Goal: Task Accomplishment & Management: Use online tool/utility

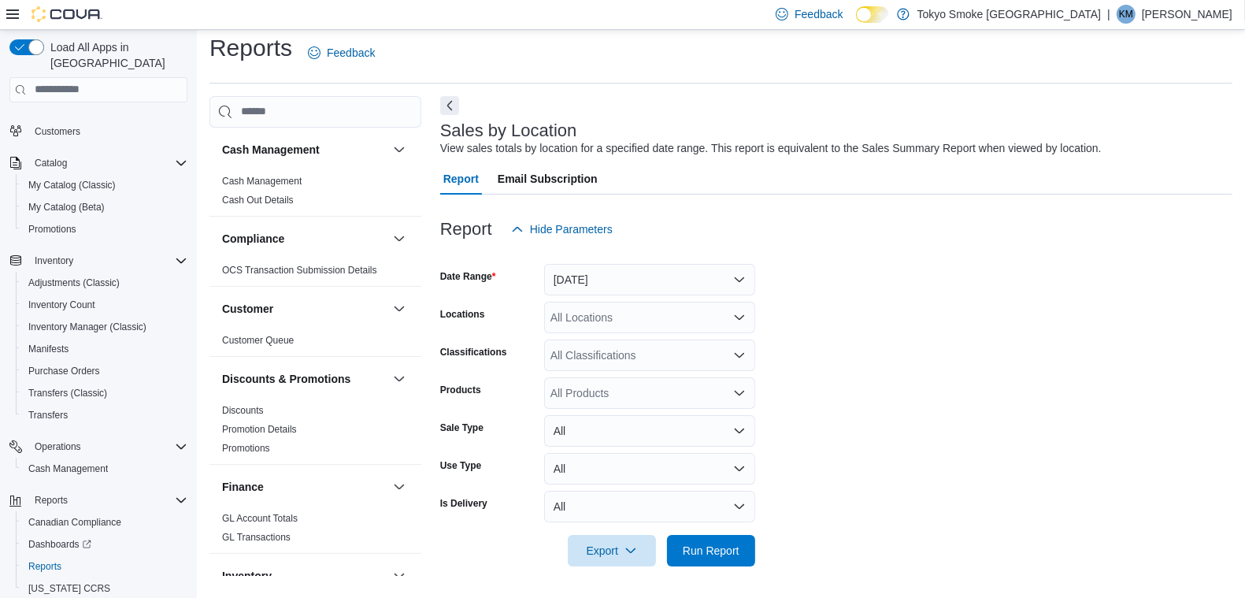
scroll to position [13, 0]
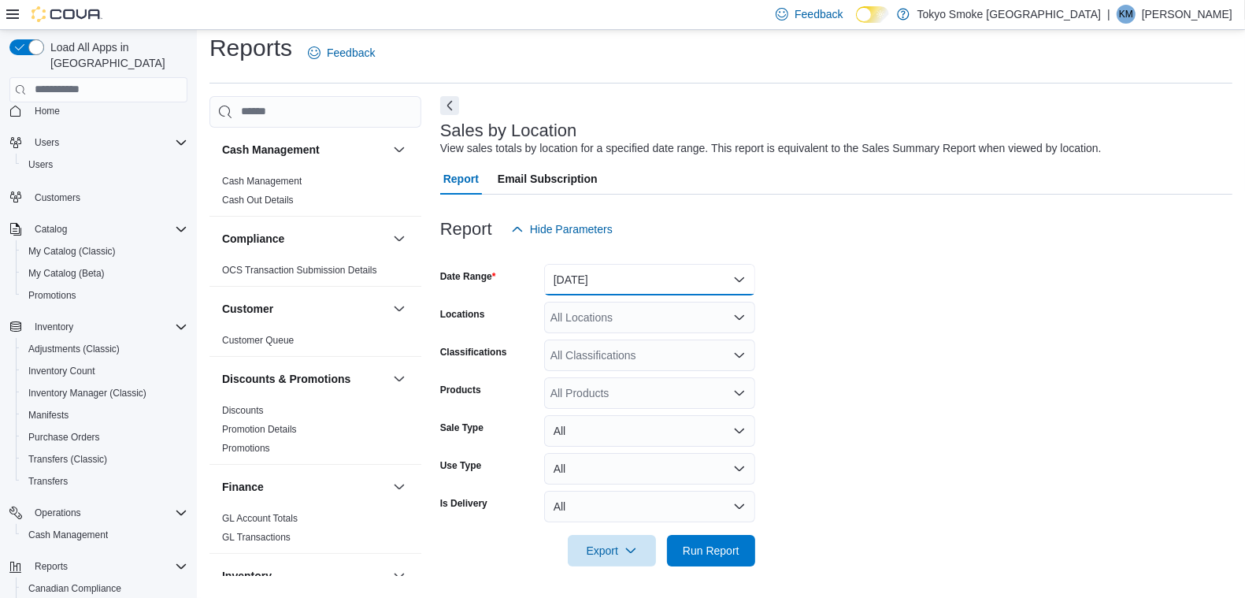
drag, startPoint x: 571, startPoint y: 272, endPoint x: 572, endPoint y: 288, distance: 16.6
click at [572, 273] on button "[DATE]" at bounding box center [649, 279] width 211 height 31
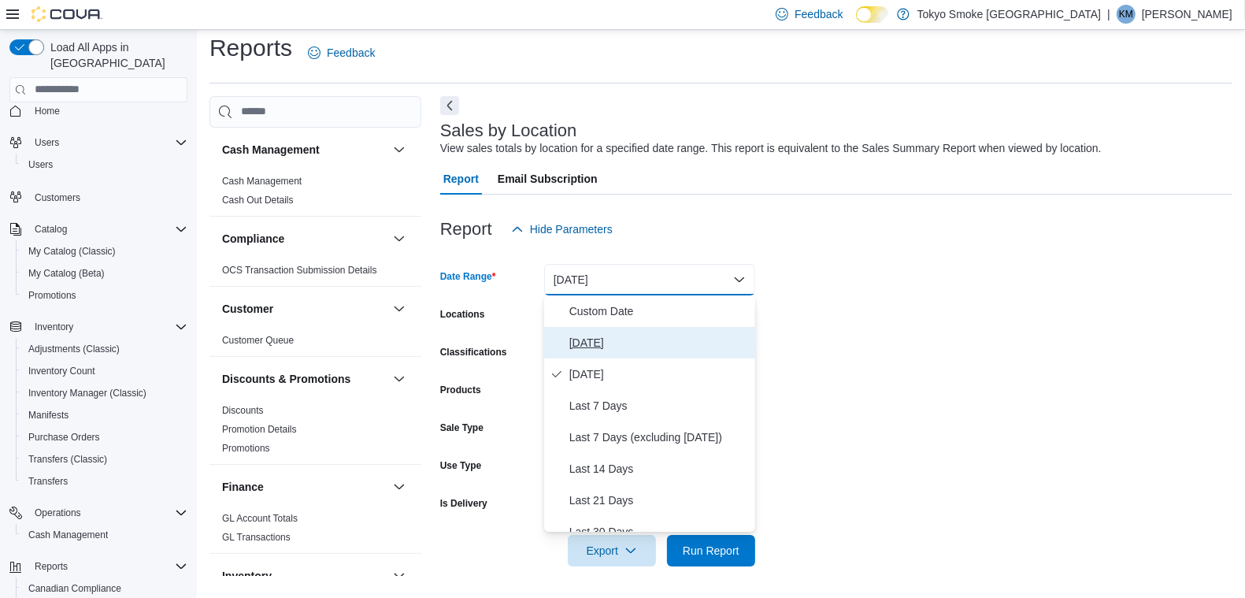
click at [575, 347] on span "[DATE]" at bounding box center [658, 342] width 179 height 19
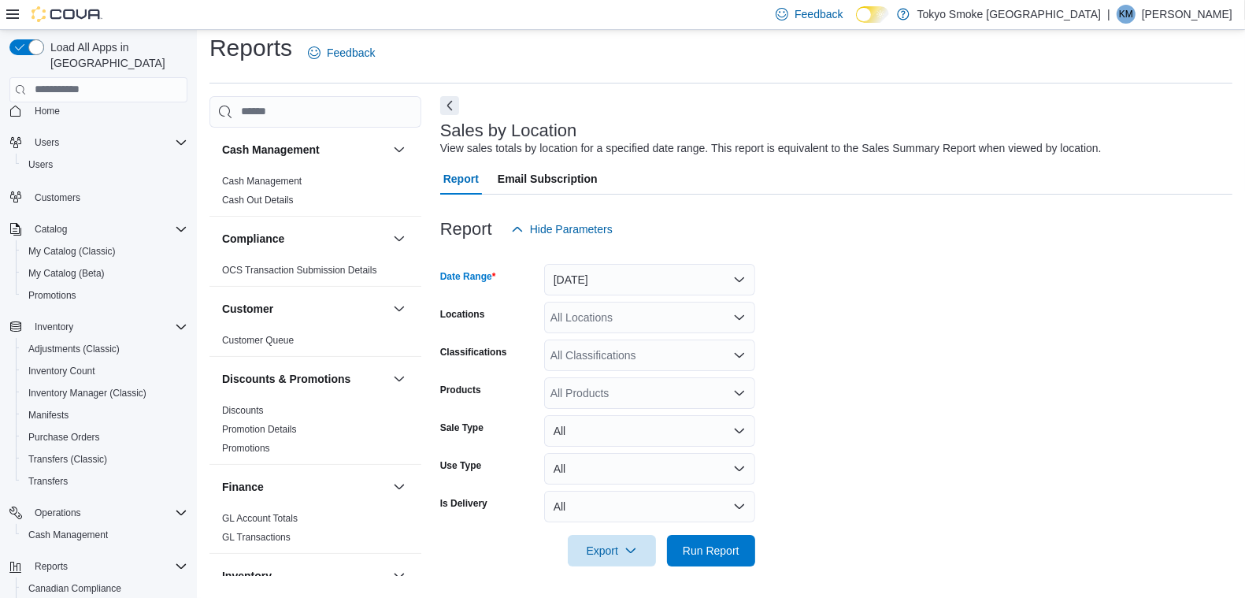
click at [580, 335] on form "Date Range [DATE] Locations All Locations Classifications All Classifications P…" at bounding box center [836, 405] width 792 height 321
click at [581, 329] on div "All Locations" at bounding box center [649, 317] width 211 height 31
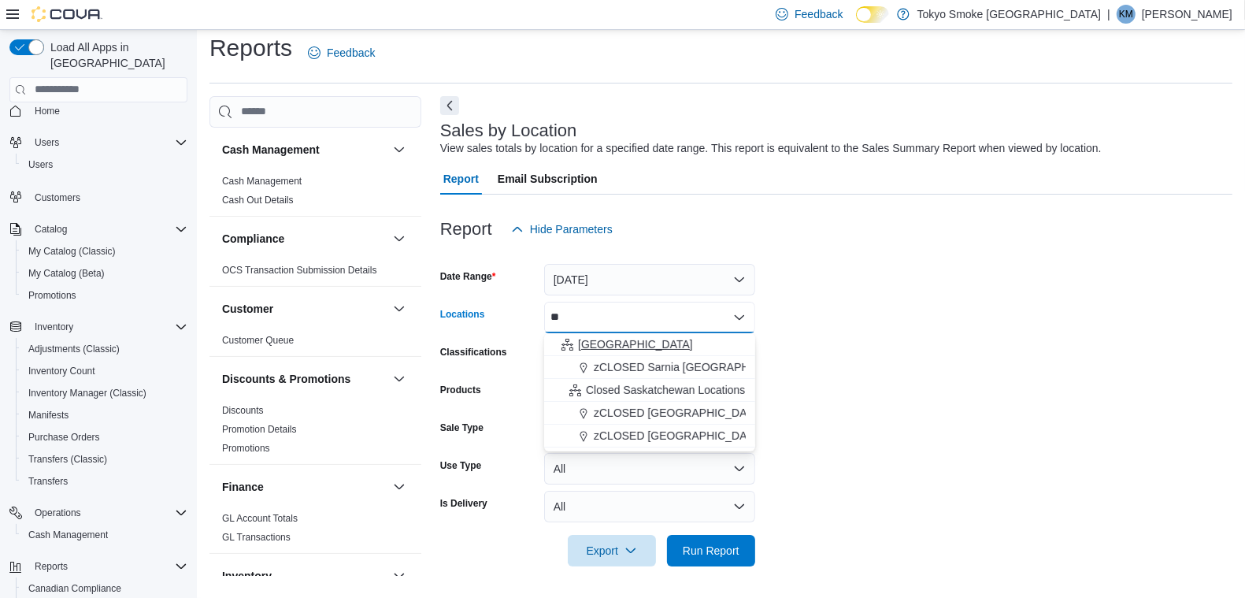
type input "**"
click at [590, 342] on span "[GEOGRAPHIC_DATA]" at bounding box center [635, 344] width 115 height 16
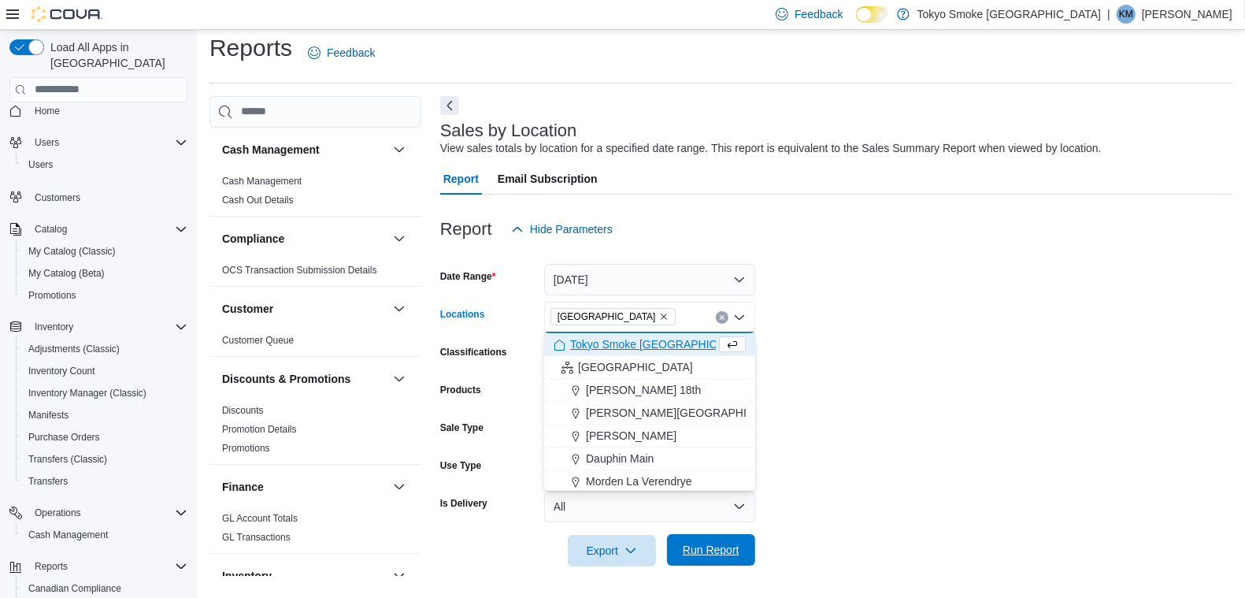
click at [697, 555] on span "Run Report" at bounding box center [711, 550] width 57 height 16
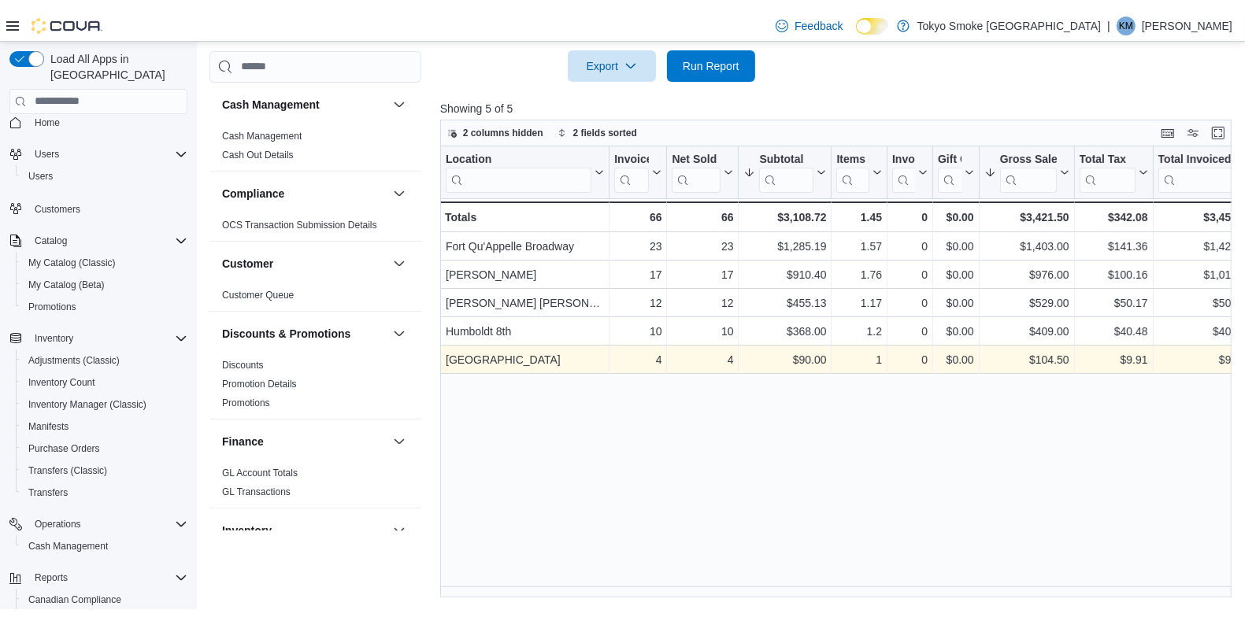
scroll to position [503, 0]
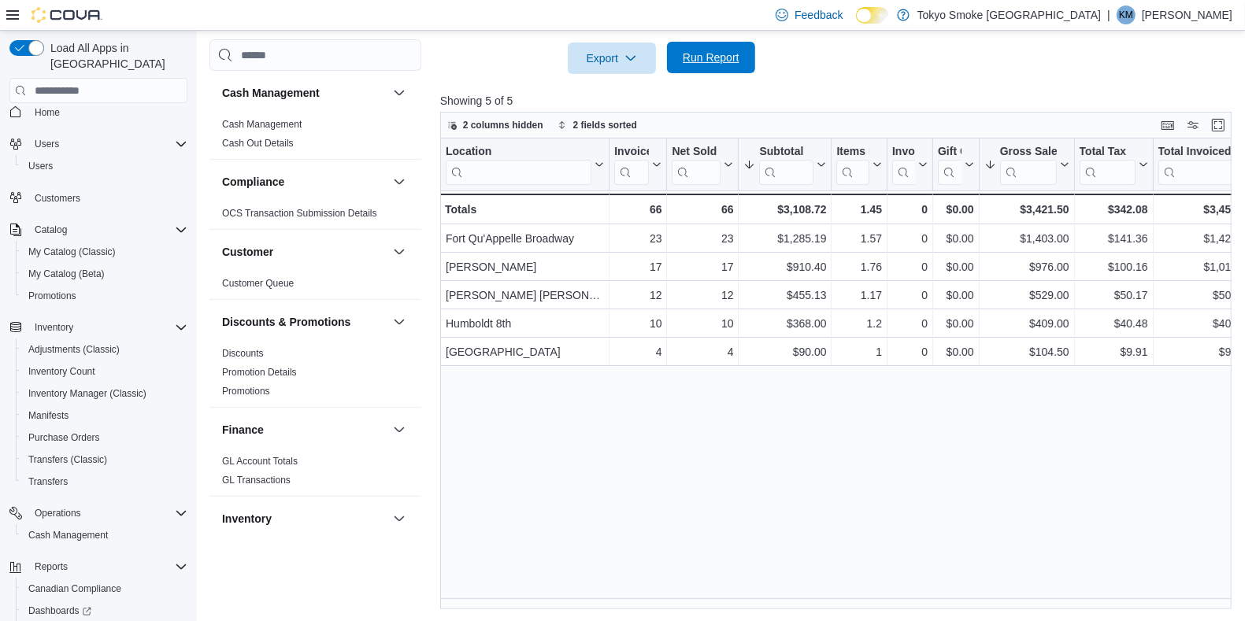
click at [742, 43] on span "Run Report" at bounding box center [710, 57] width 69 height 31
click at [681, 71] on span "Run Report" at bounding box center [710, 57] width 69 height 31
